Goal: Ask a question

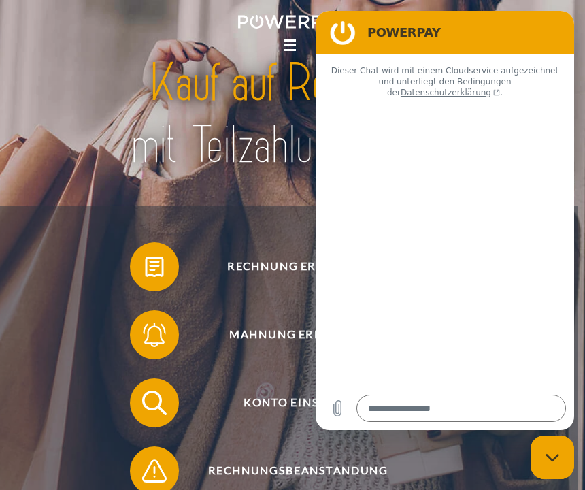
type textarea "*"
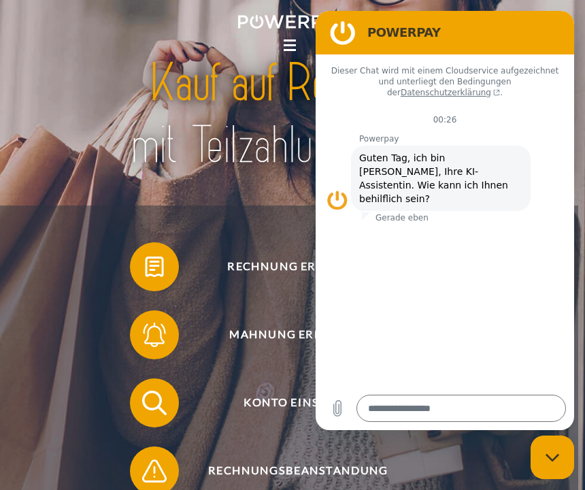
click at [243, 283] on span "Rechnung erhalten?" at bounding box center [298, 266] width 300 height 49
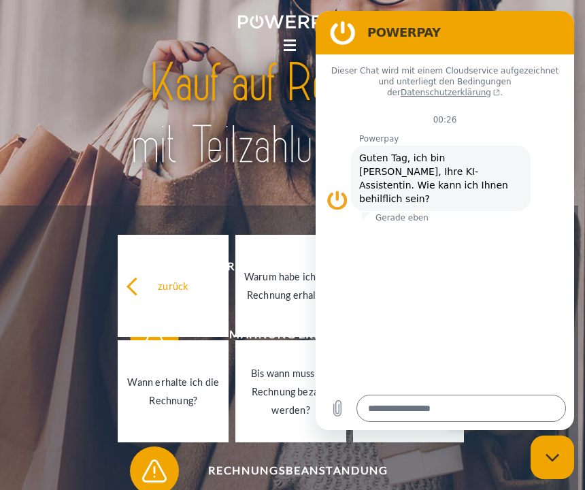
click at [154, 167] on img at bounding box center [292, 114] width 401 height 131
click at [275, 419] on div "Bis wann muss die Rechnung bezahlt werden?" at bounding box center [290, 391] width 95 height 55
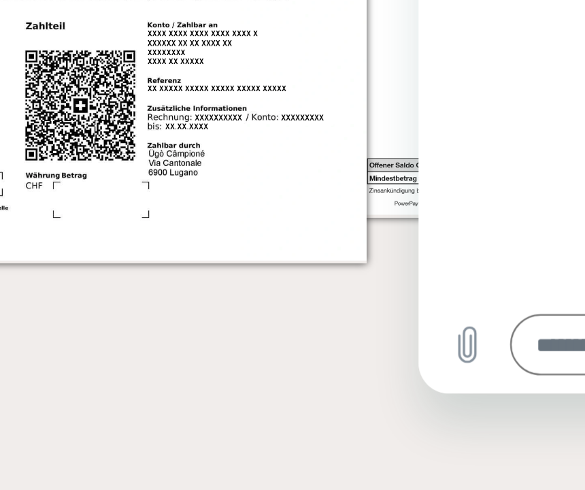
scroll to position [1206, 0]
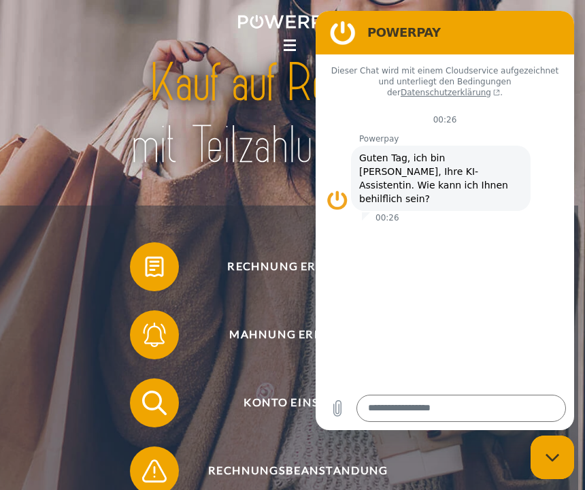
click at [239, 282] on span "Rechnung erhalten?" at bounding box center [298, 266] width 300 height 49
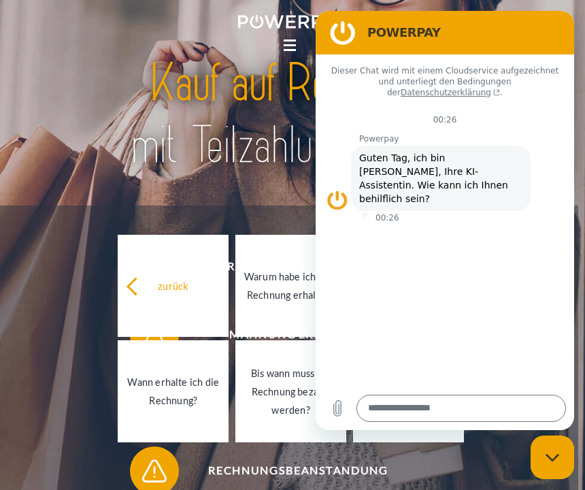
click at [447, 310] on div "Dieser Chat wird mit einem Cloudservice aufgezeichnet und unterliegt den Beding…" at bounding box center [445, 220] width 258 height 332
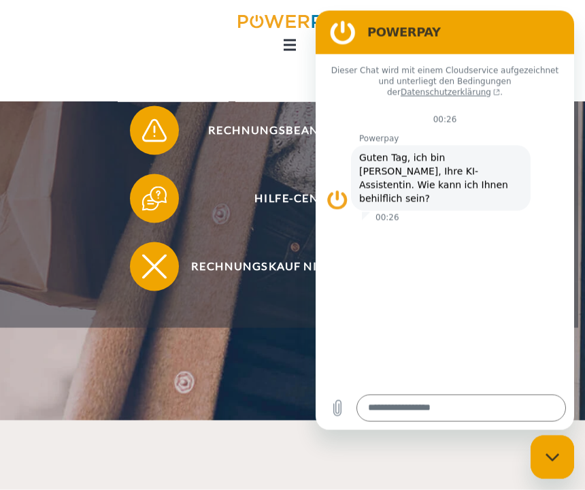
scroll to position [341, 0]
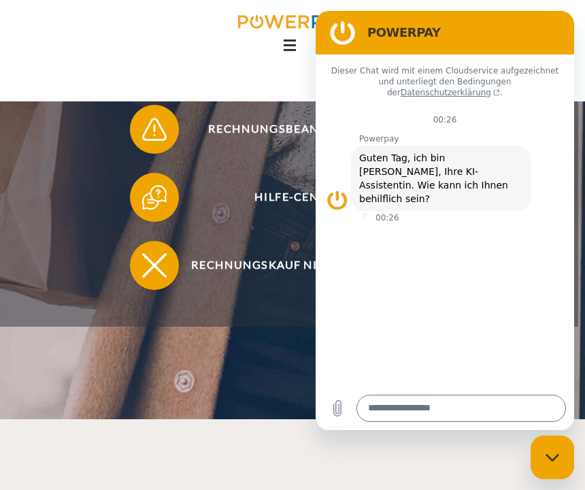
click at [214, 279] on span "Rechnungskauf nicht möglich" at bounding box center [298, 265] width 300 height 49
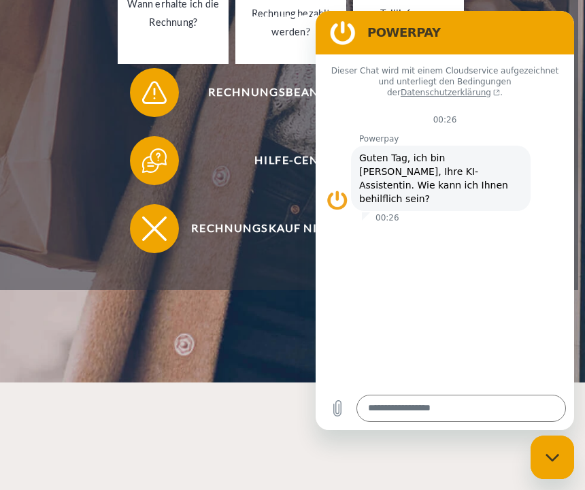
scroll to position [379, 0]
